Goal: Task Accomplishment & Management: Use online tool/utility

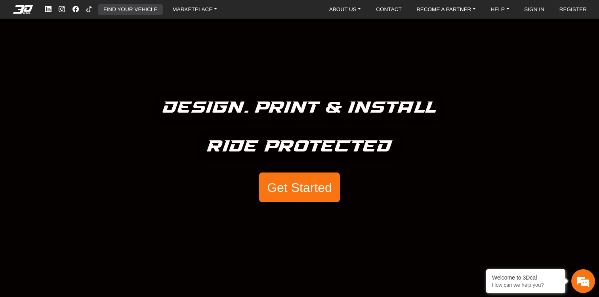
click at [139, 10] on link "FIND YOUR VEHICLE" at bounding box center [130, 9] width 60 height 11
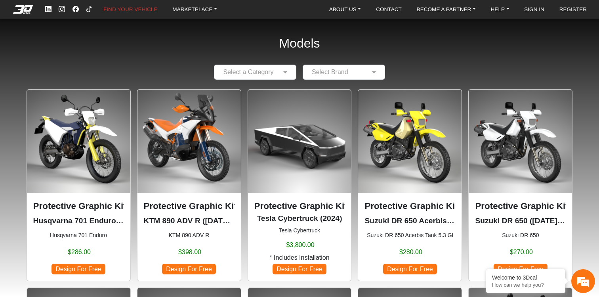
click at [299, 206] on p "Protective Graphic Kit" at bounding box center [299, 205] width 91 height 13
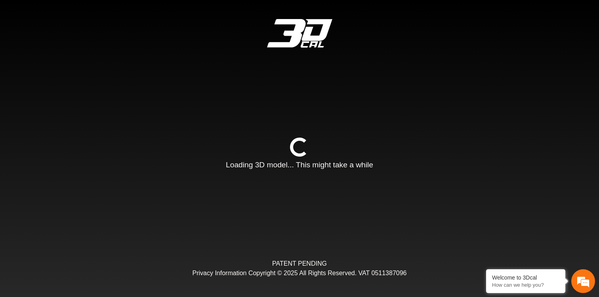
type input "*"
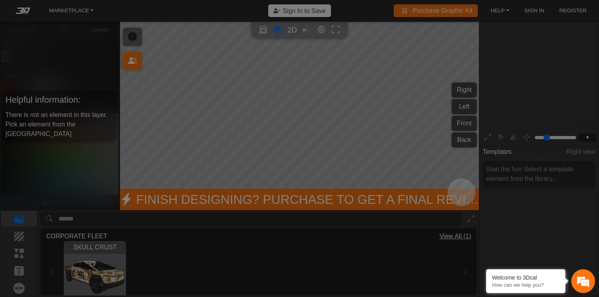
scroll to position [95, 90]
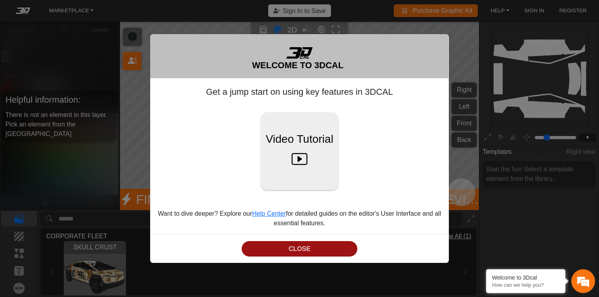
click at [303, 250] on button "CLOSE" at bounding box center [300, 248] width 116 height 15
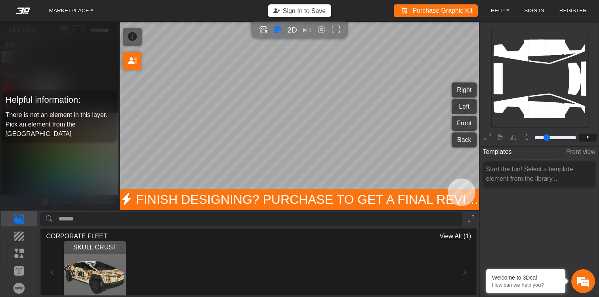
scroll to position [0, 0]
click at [293, 30] on span "2D" at bounding box center [292, 29] width 11 height 9
type input "*"
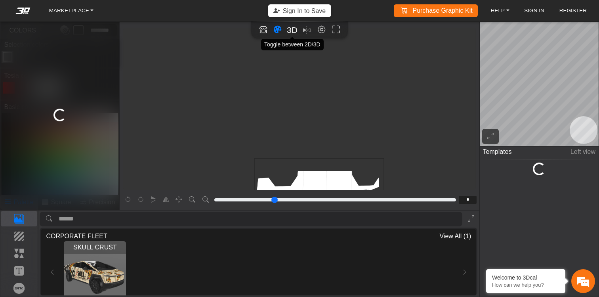
scroll to position [116, 19]
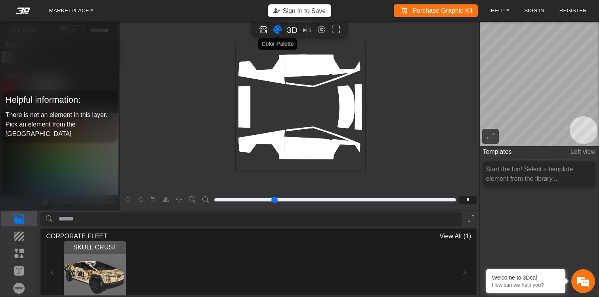
click at [278, 30] on icon "Color tool" at bounding box center [277, 29] width 8 height 9
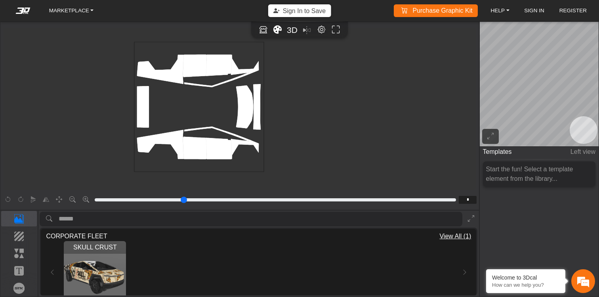
scroll to position [114, 0]
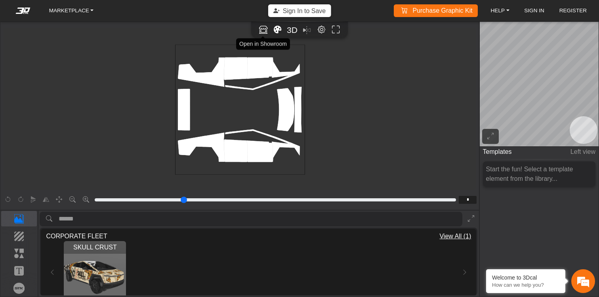
click at [263, 31] on icon "Open in Showroom" at bounding box center [263, 29] width 8 height 9
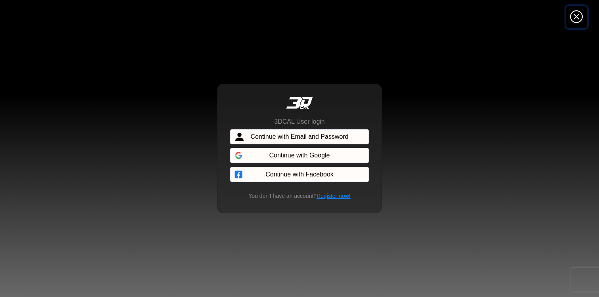
click at [581, 15] on icon "Close" at bounding box center [576, 17] width 13 height 14
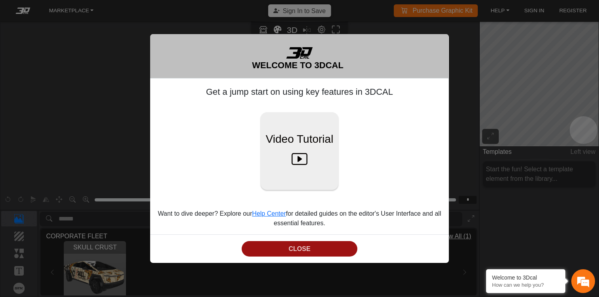
click at [312, 251] on button "CLOSE" at bounding box center [300, 248] width 116 height 15
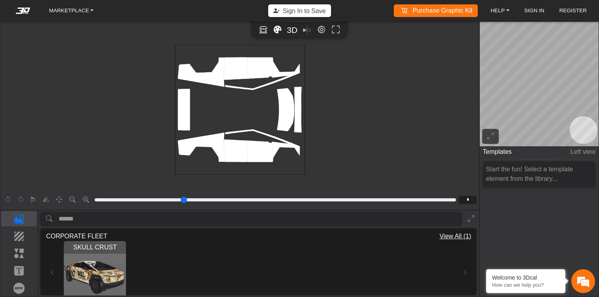
click at [98, 265] on img "View SKULL CRUST" at bounding box center [95, 272] width 62 height 62
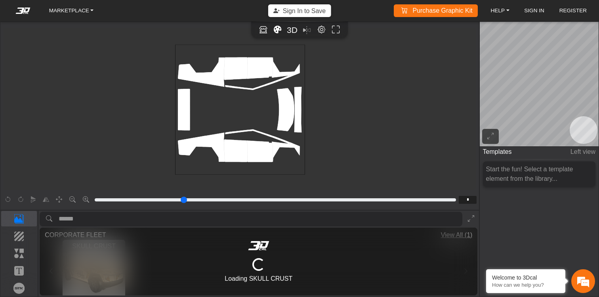
type input "*********"
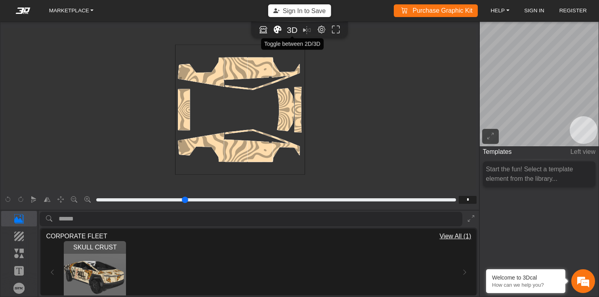
click at [292, 32] on span "3D" at bounding box center [292, 29] width 11 height 9
type input "*"
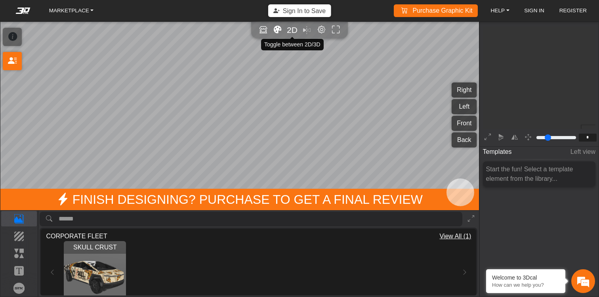
scroll to position [93, 90]
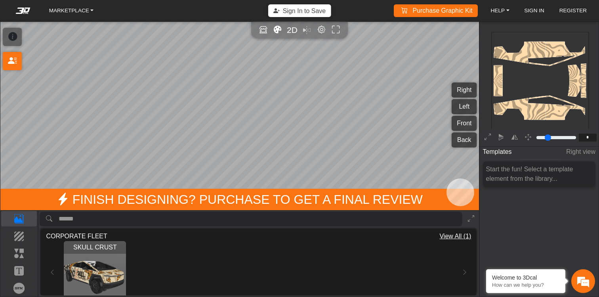
click at [51, 279] on div "SKULL CRUST Loading..." at bounding box center [258, 272] width 425 height 62
click at [53, 274] on div "SKULL CRUST Loading..." at bounding box center [258, 272] width 425 height 62
click at [19, 242] on button "Background" at bounding box center [19, 235] width 36 height 15
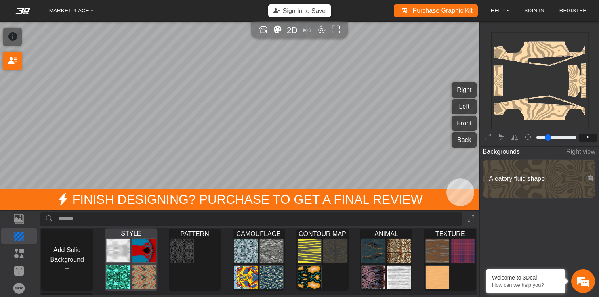
click at [120, 246] on img at bounding box center [117, 250] width 23 height 24
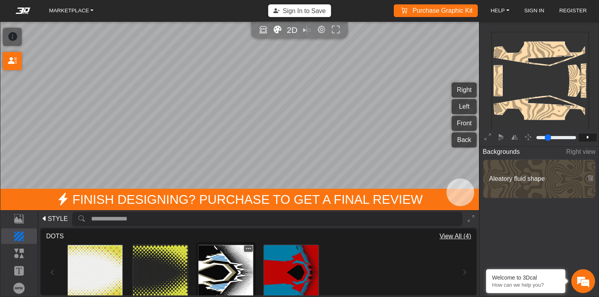
click at [225, 265] on img at bounding box center [225, 272] width 55 height 55
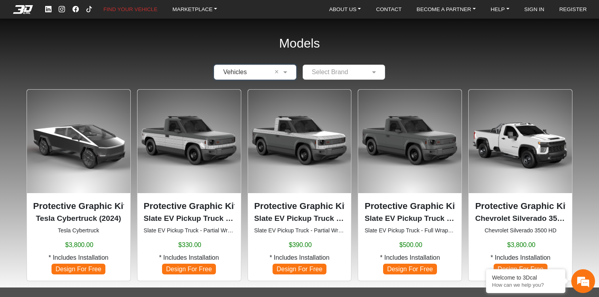
scroll to position [23, 0]
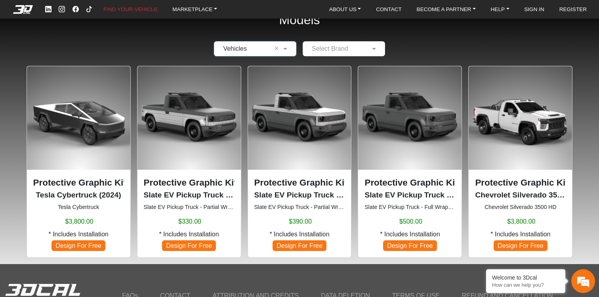
click at [409, 136] on img at bounding box center [409, 117] width 103 height 103
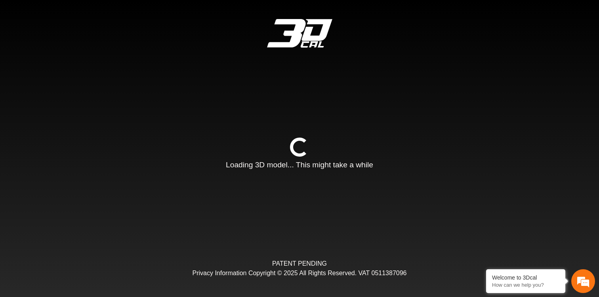
type input "*"
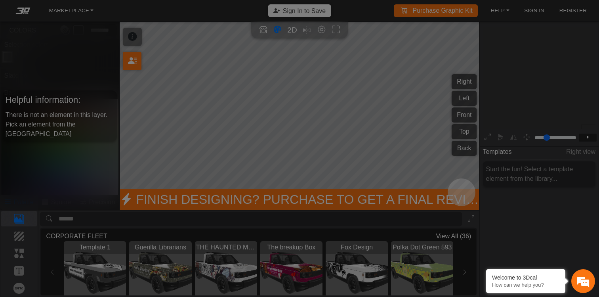
scroll to position [95, 90]
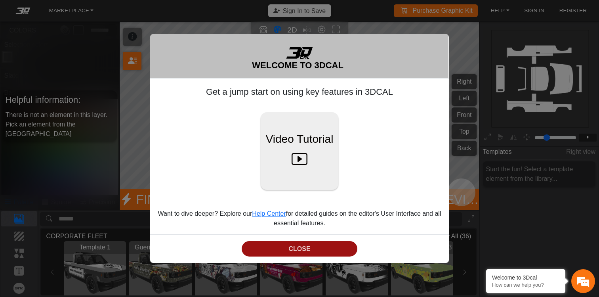
click at [315, 247] on button "CLOSE" at bounding box center [300, 248] width 116 height 15
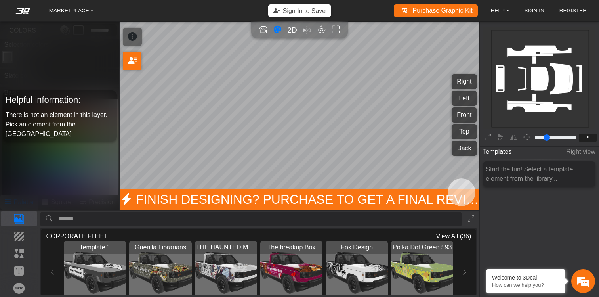
click at [297, 275] on img "View The breakup Box" at bounding box center [291, 272] width 62 height 62
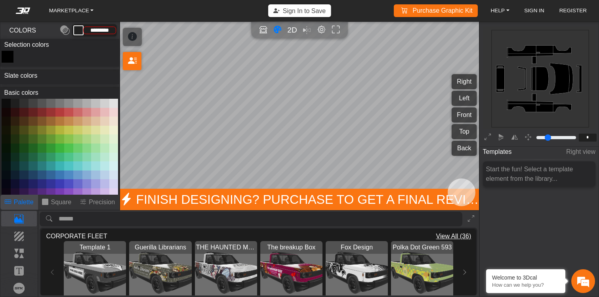
type input "*********"
